Goal: Task Accomplishment & Management: Use online tool/utility

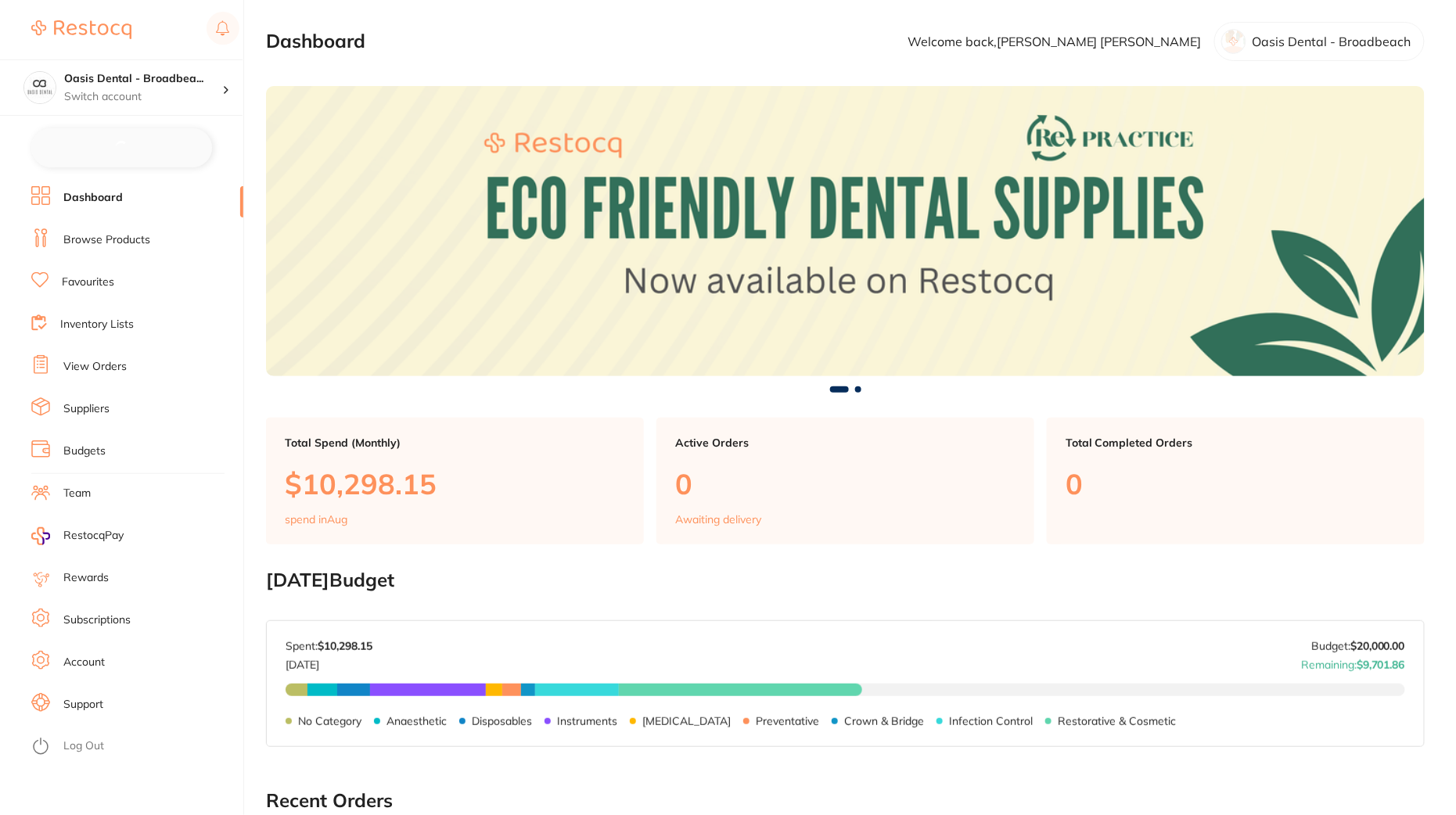
checkbox input "false"
click at [160, 220] on ul "Dashboard Browse Products Favourites Inventory Lists View Orders Suppliers Budg…" at bounding box center [136, 500] width 212 height 630
click at [147, 236] on link "Browse Products" at bounding box center [107, 239] width 87 height 15
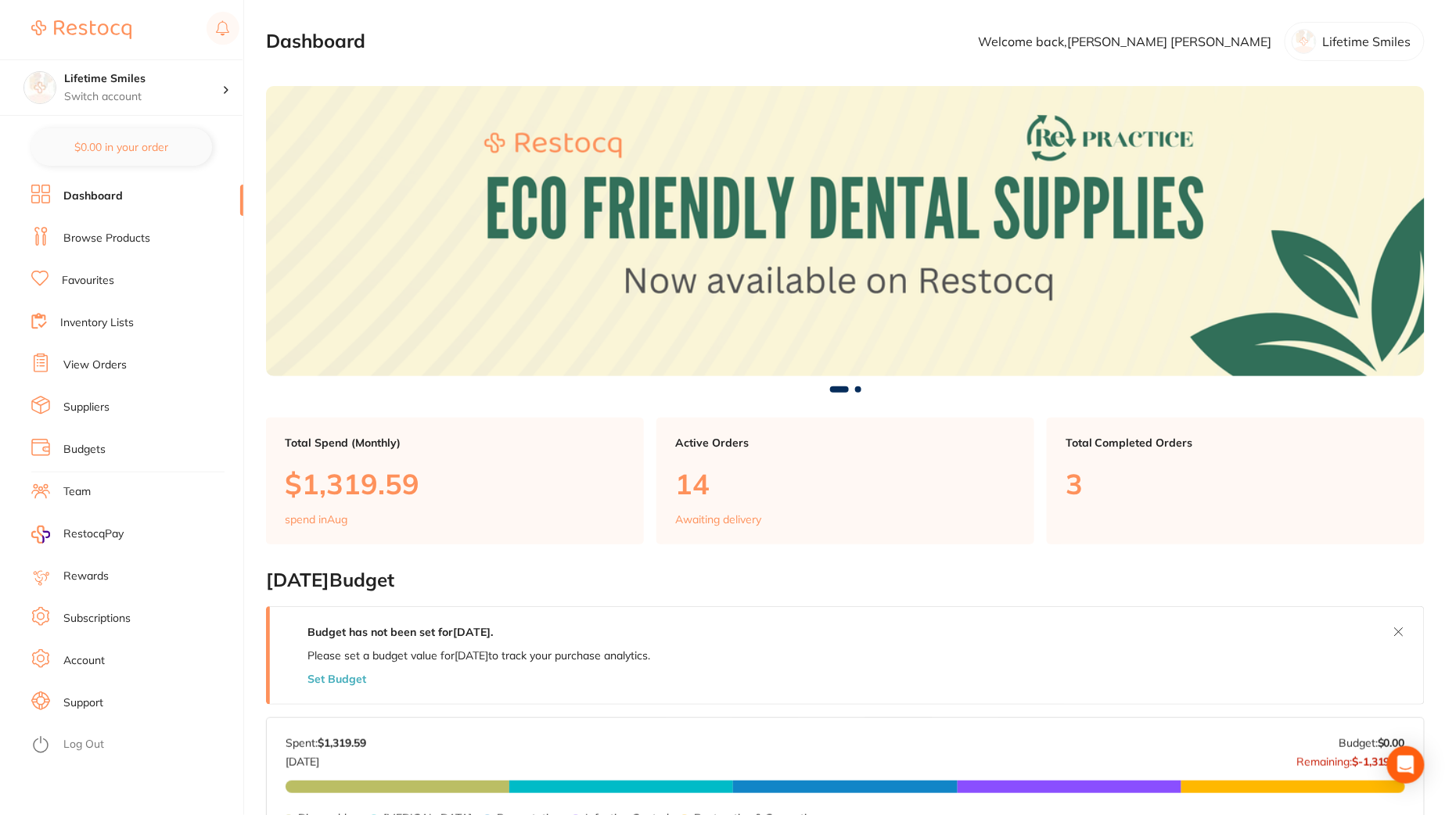
click at [92, 367] on link "View Orders" at bounding box center [96, 365] width 64 height 15
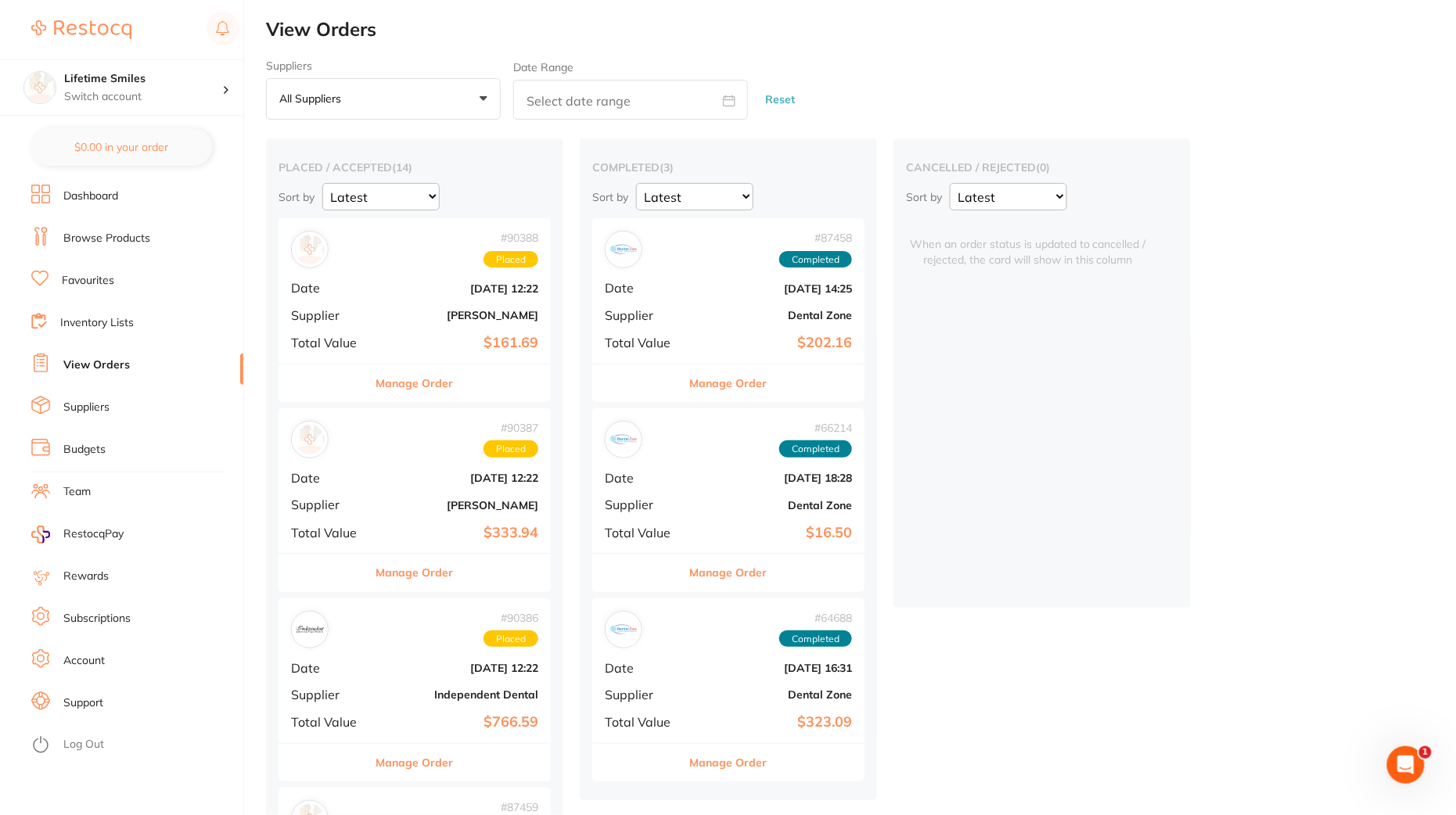
click at [391, 466] on div "# 90387 Placed Date Aug 15 2025, 12:22 Supplier Henry Schein Halas Total Value …" at bounding box center [415, 480] width 273 height 145
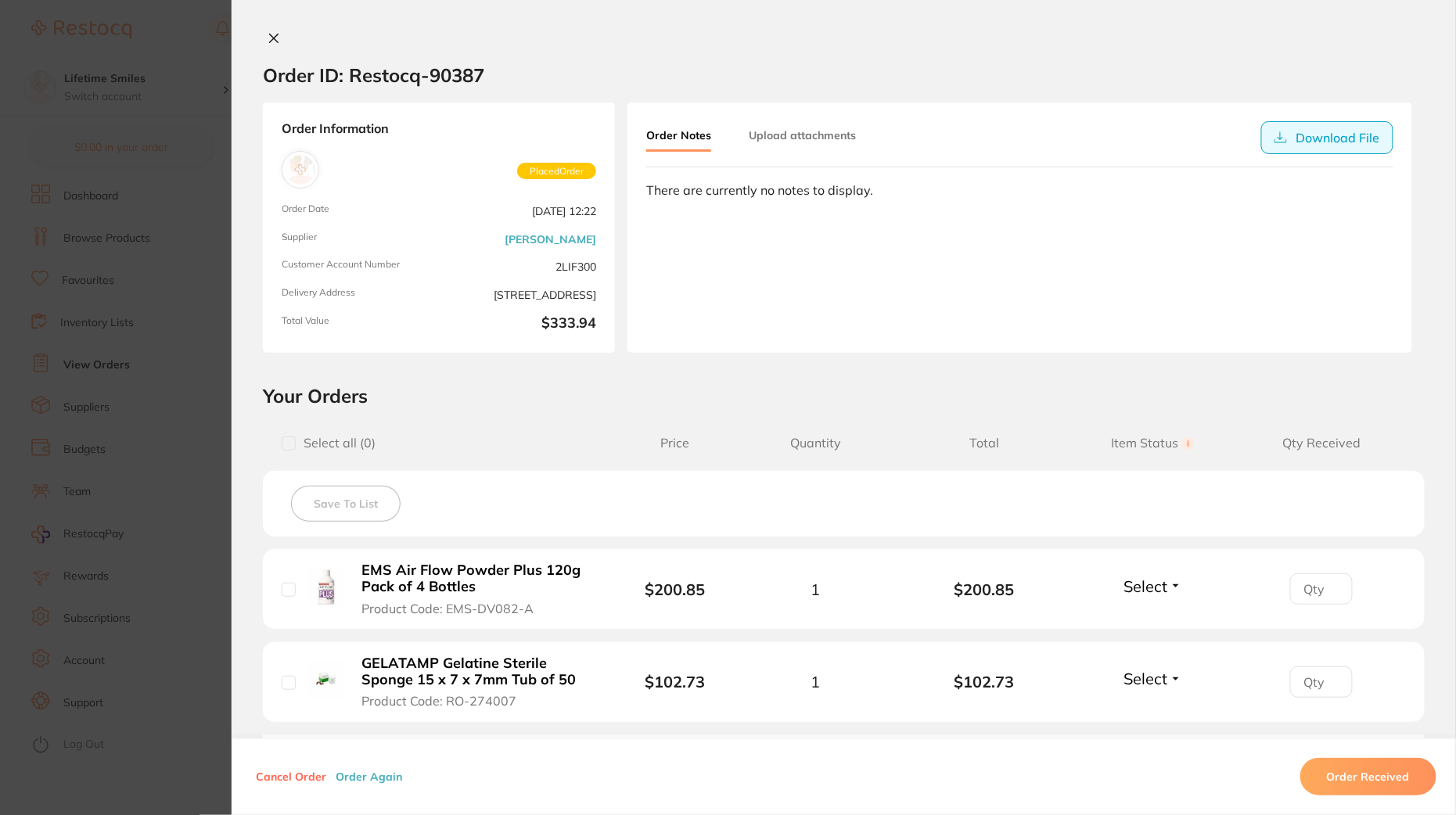
click at [1321, 139] on button "Download File" at bounding box center [1327, 137] width 132 height 33
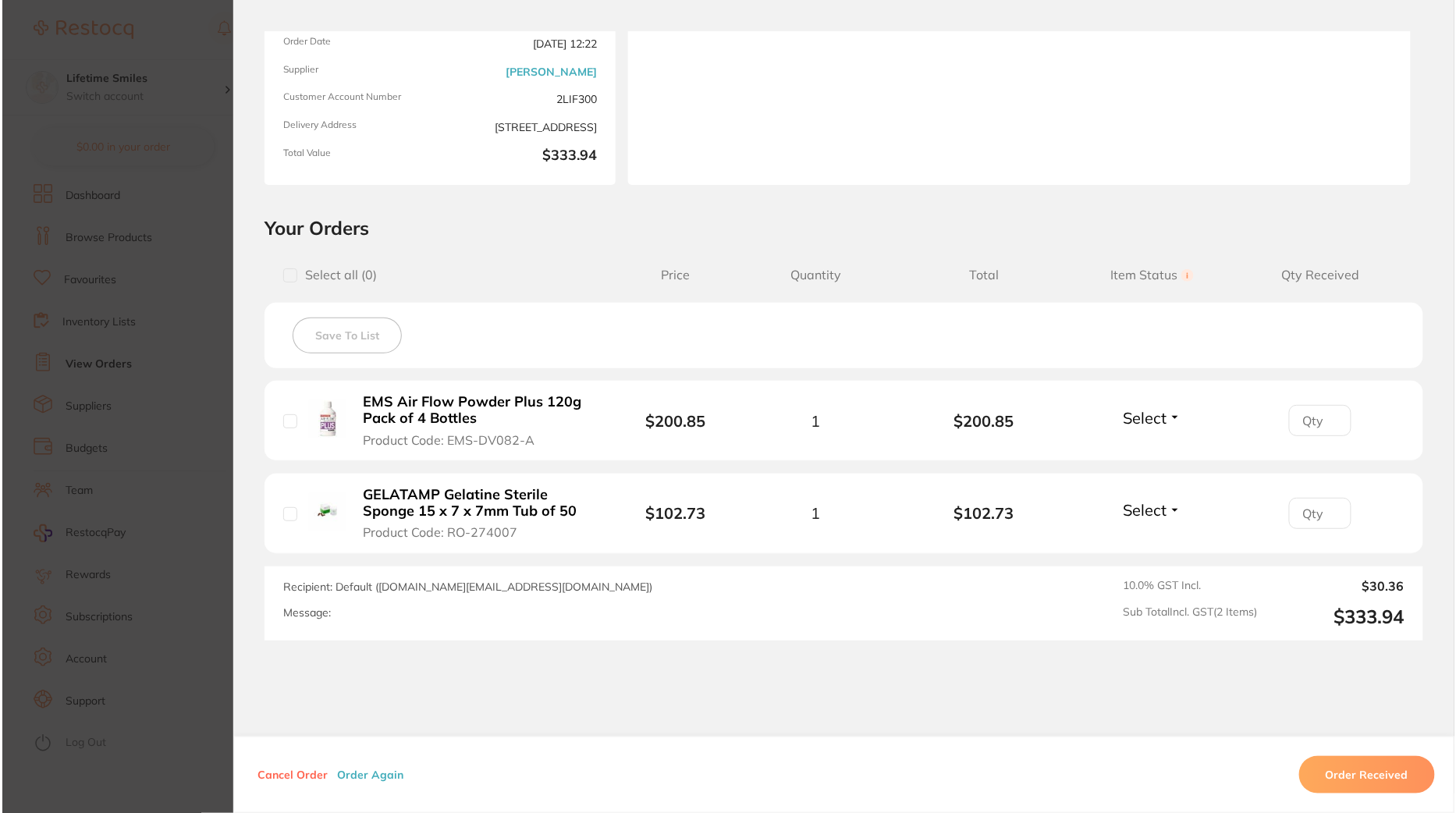
scroll to position [225, 0]
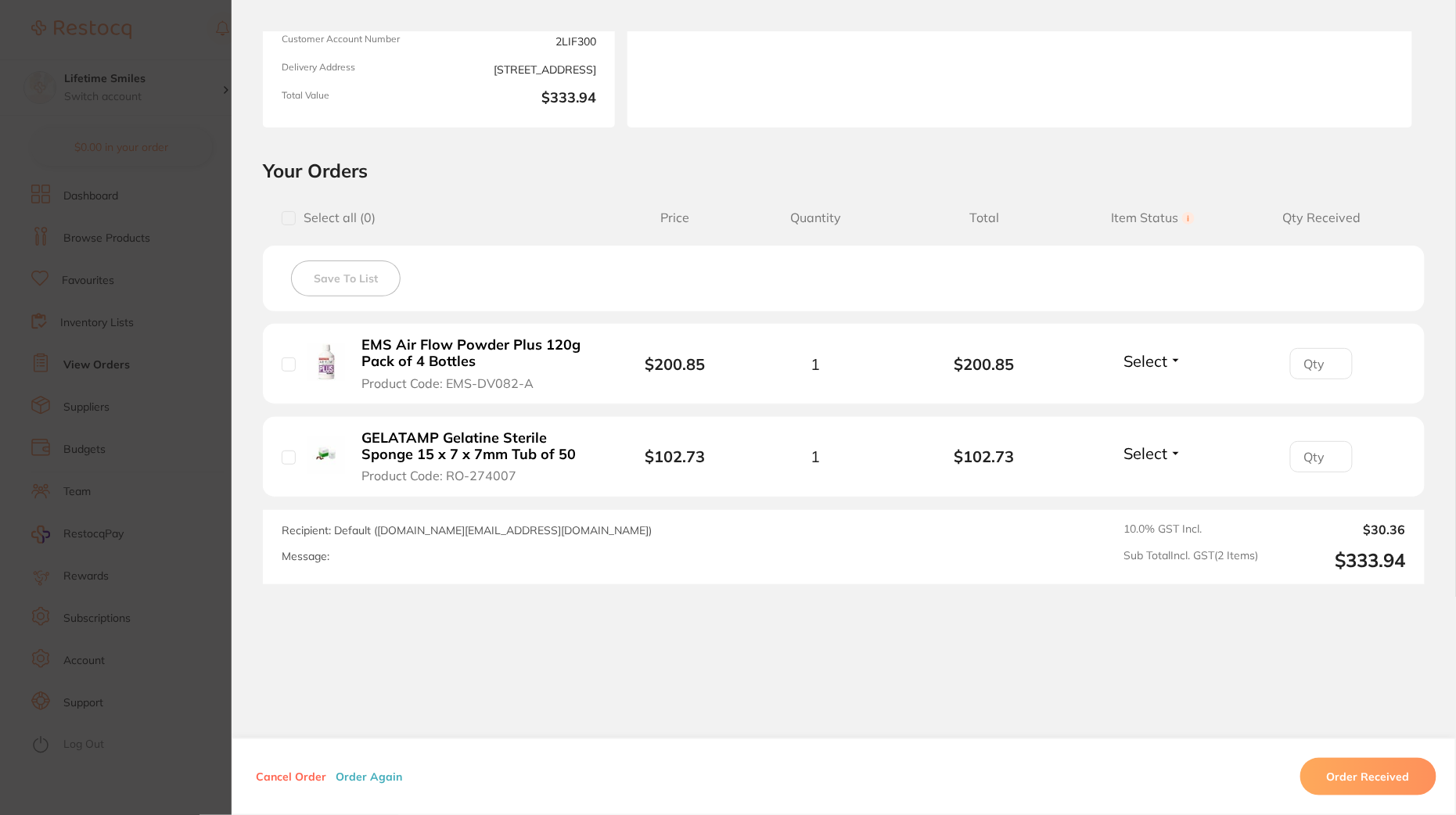
drag, startPoint x: 447, startPoint y: 381, endPoint x: 553, endPoint y: 380, distance: 106.0
click at [553, 380] on button "EMS Air Flow Powder Plus 120g Pack of 4 Bottles Product Code: EMS-DV082-A" at bounding box center [476, 364] width 239 height 55
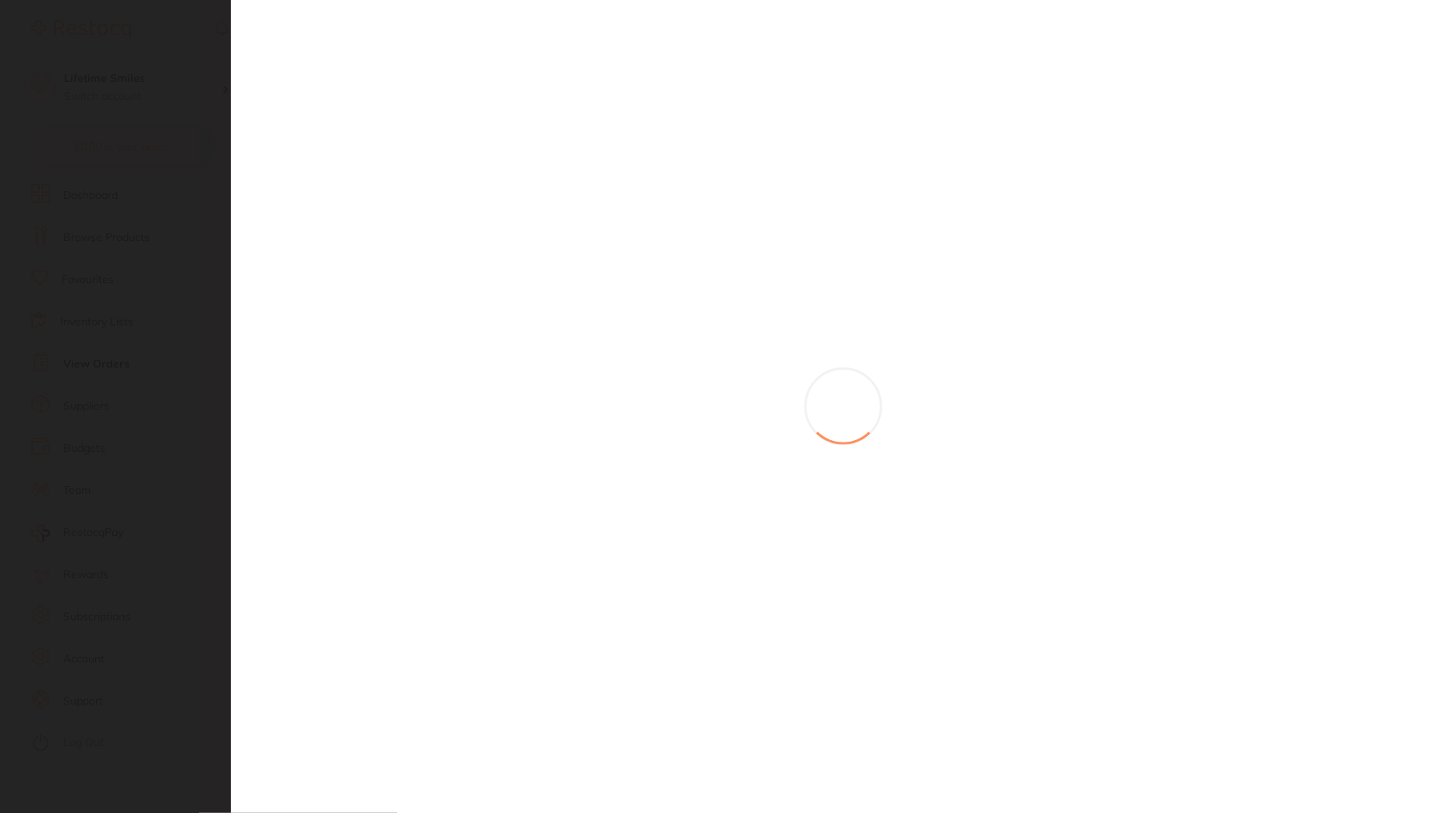
click at [552, 379] on section at bounding box center [728, 406] width 1456 height 813
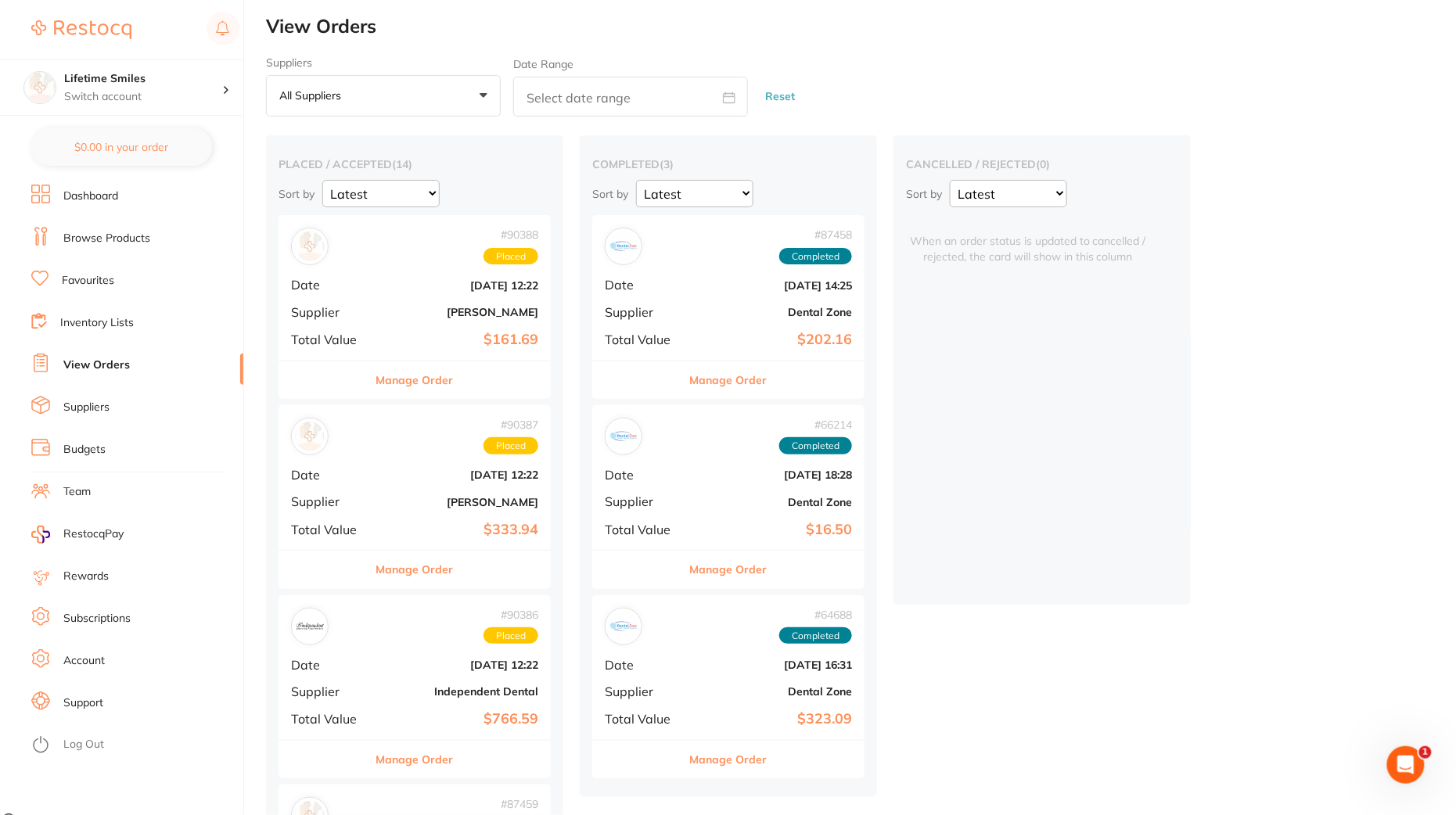
click at [400, 514] on div "# 90387 Placed Date Aug 15 2025, 12:22 Supplier Henry Schein Halas Total Value …" at bounding box center [415, 478] width 273 height 145
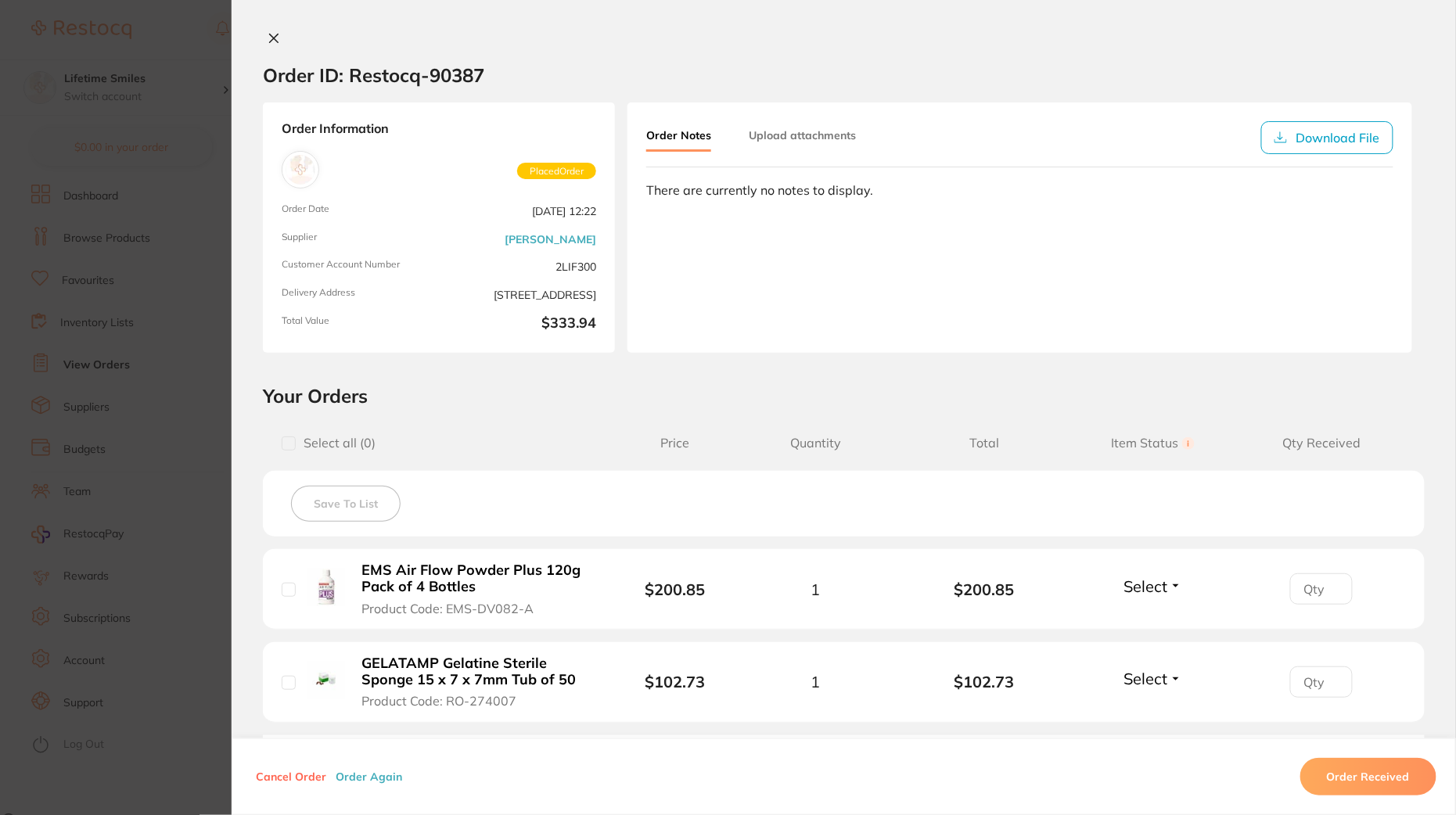
drag, startPoint x: 534, startPoint y: 609, endPoint x: 445, endPoint y: 609, distance: 89.0
click at [445, 609] on button "EMS Air Flow Powder Plus 120g Pack of 4 Bottles Product Code: EMS-DV082-A" at bounding box center [476, 589] width 239 height 55
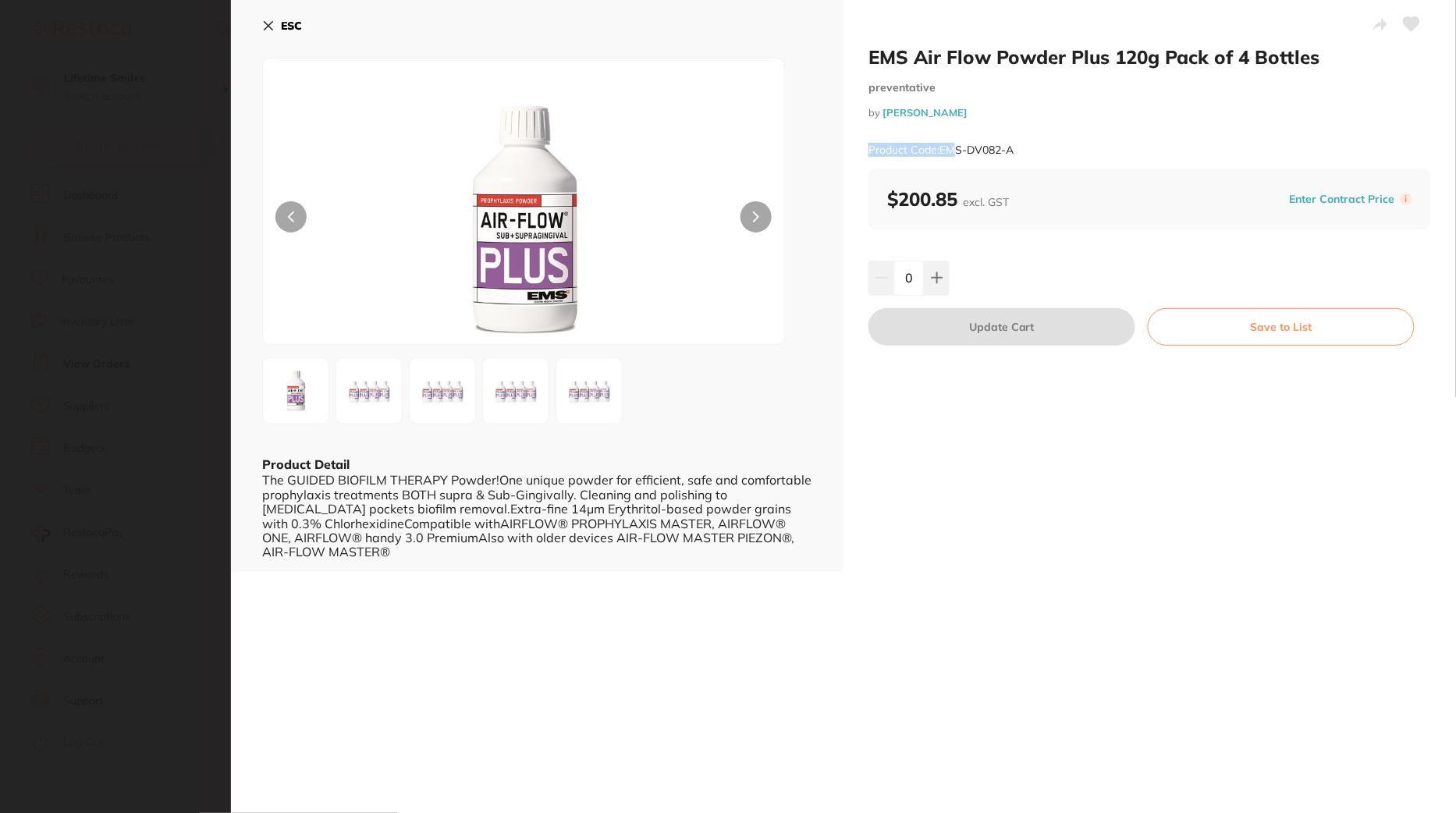
drag, startPoint x: 1029, startPoint y: 142, endPoint x: 956, endPoint y: 149, distance: 73.3
type textarea "Product Code: EM"
click at [956, 149] on div "Product Code: EMS-DV082-A" at bounding box center [1149, 150] width 562 height 39
click at [956, 149] on small "Product Code: EMS-DV082-A" at bounding box center [941, 150] width 146 height 14
drag, startPoint x: 942, startPoint y: 149, endPoint x: 1044, endPoint y: 149, distance: 102.0
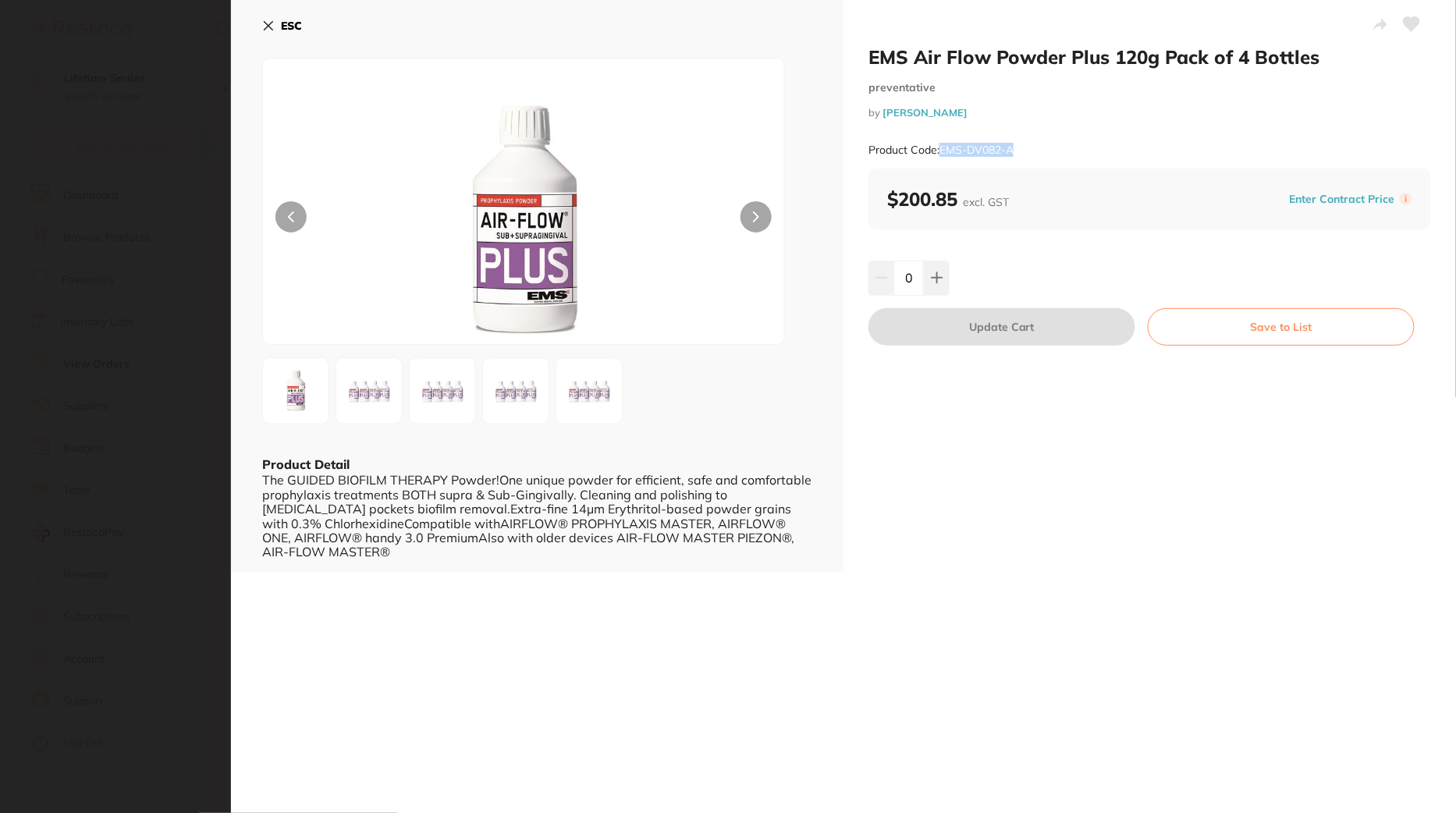
click at [1044, 149] on div "Product Code: EMS-DV082-A" at bounding box center [1149, 150] width 562 height 39
copy small "EMS-DV082-A"
